Goal: Find specific page/section: Find specific page/section

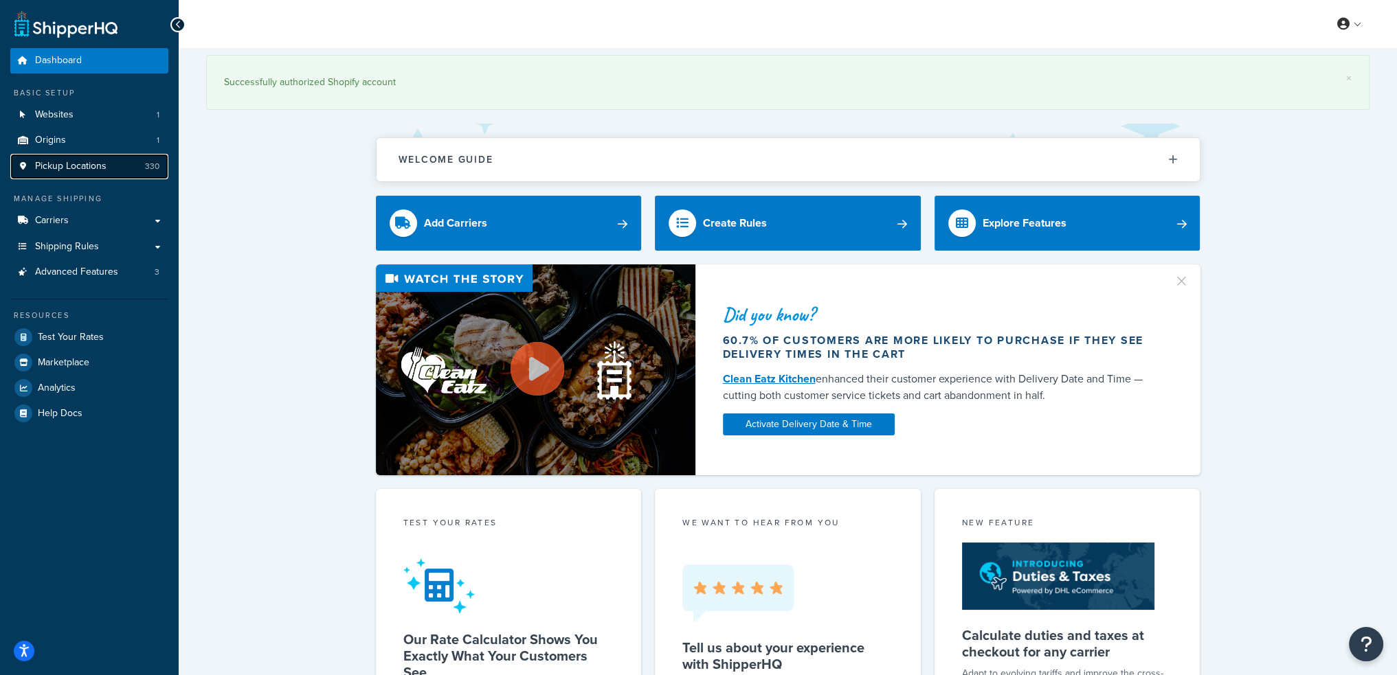
click at [108, 161] on link "Pickup Locations 330" at bounding box center [89, 166] width 158 height 25
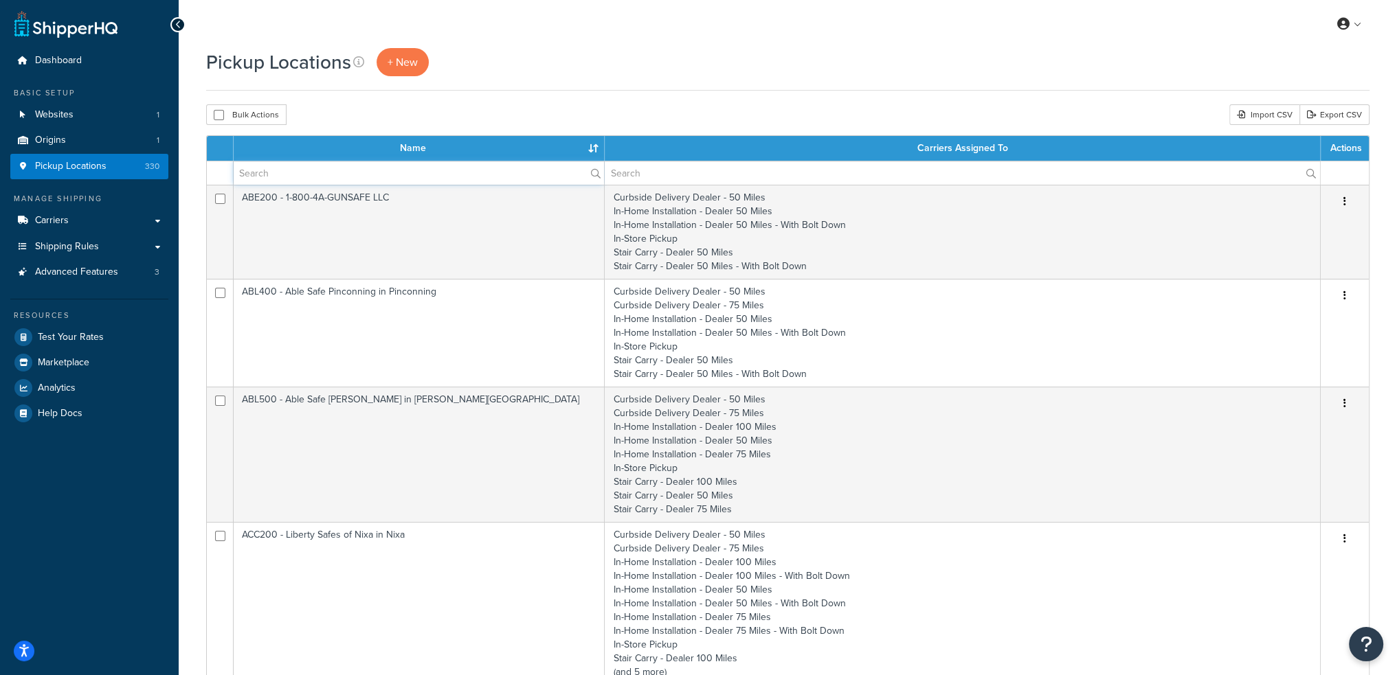
click at [351, 179] on input "text" at bounding box center [419, 172] width 370 height 23
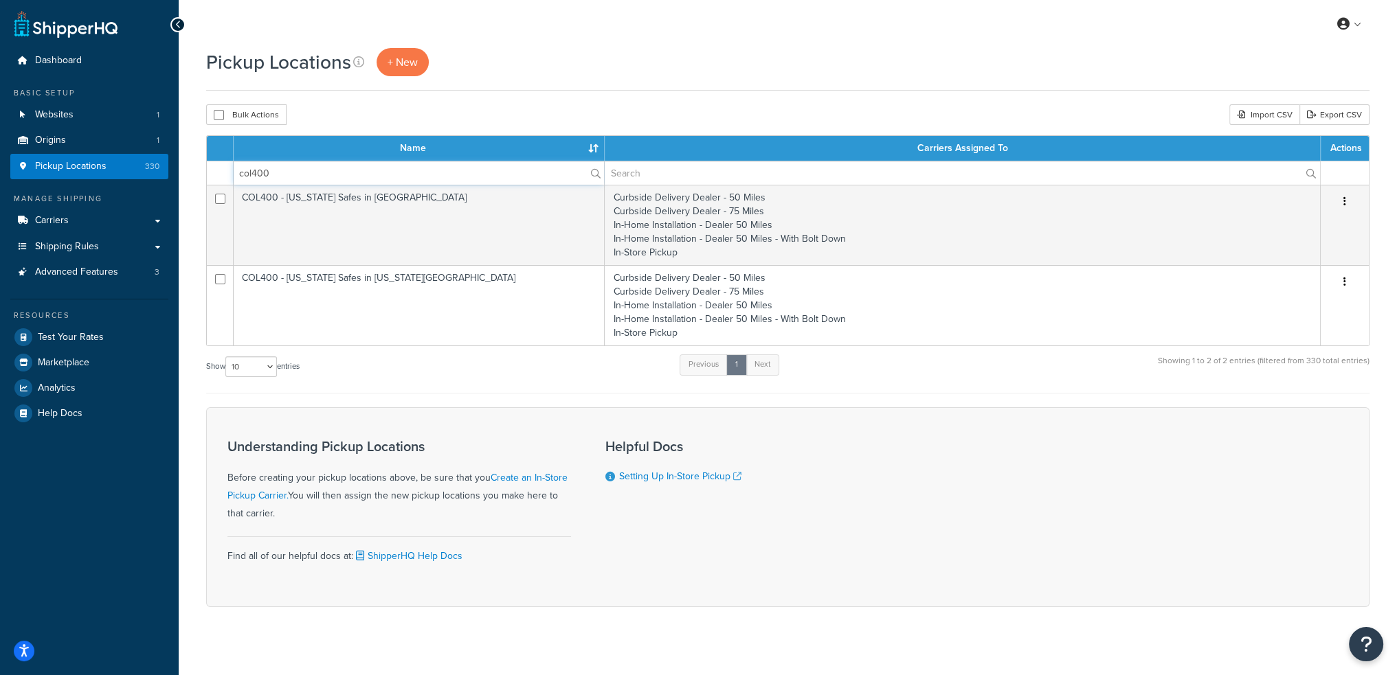
type input "col400"
